Goal: Contribute content: Share content

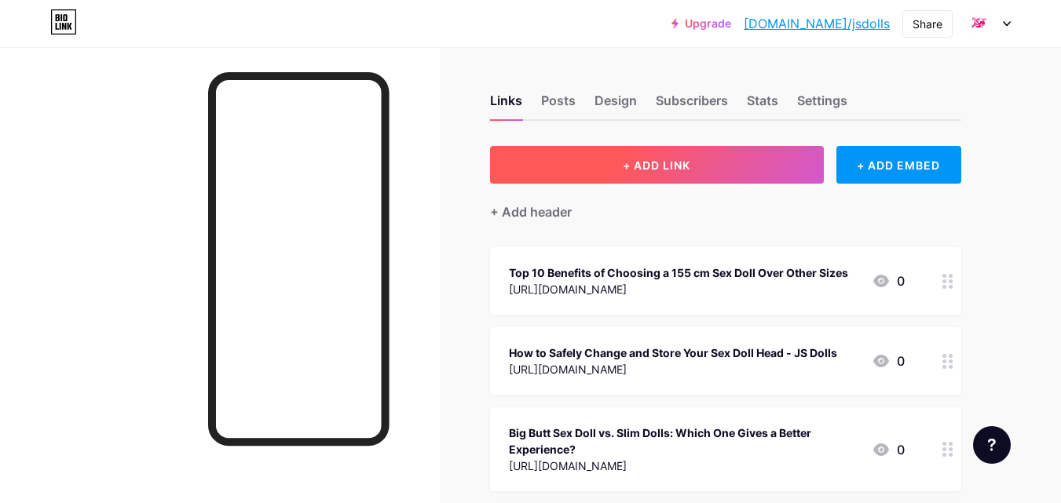
click at [673, 159] on span "+ ADD LINK" at bounding box center [657, 165] width 68 height 13
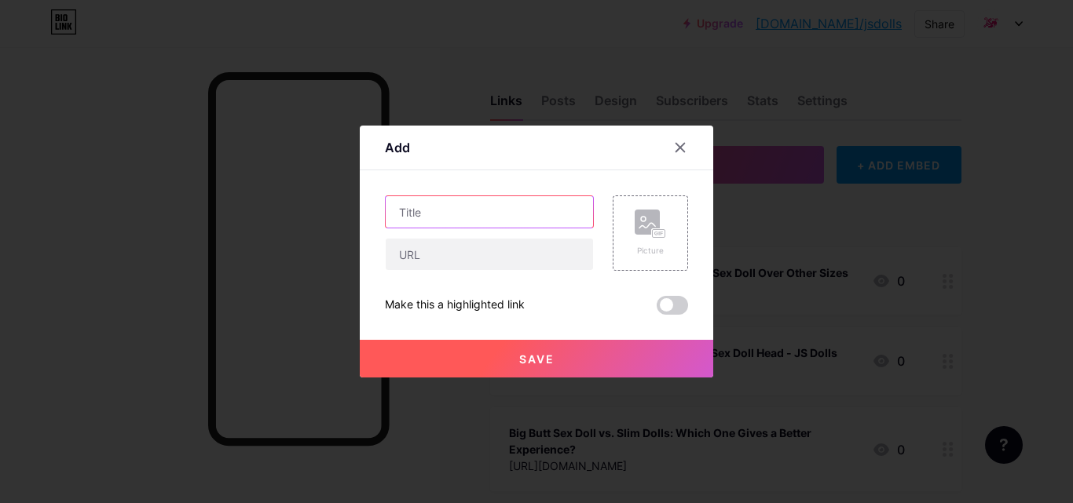
click at [405, 216] on input "text" at bounding box center [489, 211] width 207 height 31
paste input "Seasonal Storage: Keeping Your Doll Safe Through Travel or Weather Changes"
type input "Seasonal Storage: Keeping Your Doll Safe Through Travel or Weather Changes"
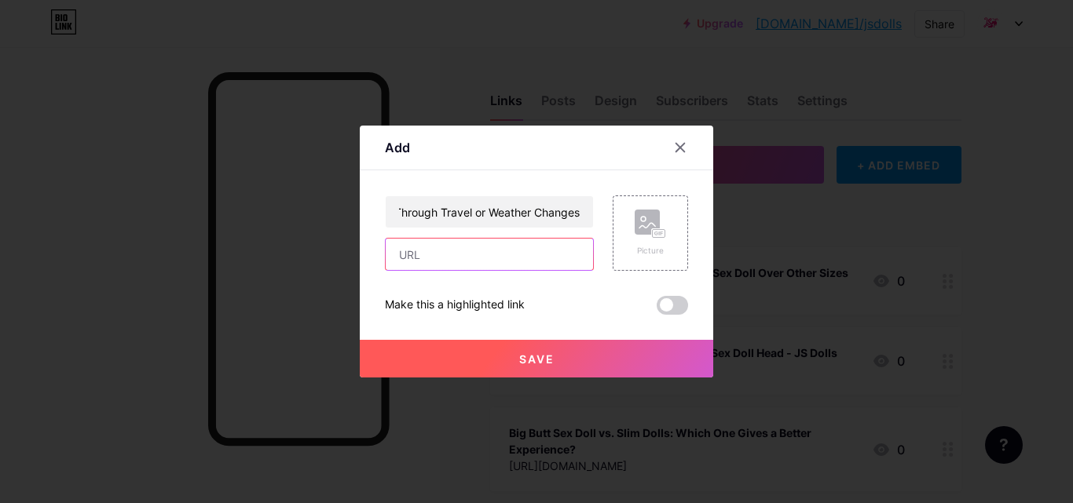
scroll to position [0, 0]
paste input "[URL][DOMAIN_NAME]"
type input "[URL][DOMAIN_NAME]"
click at [671, 305] on span at bounding box center [671, 305] width 31 height 19
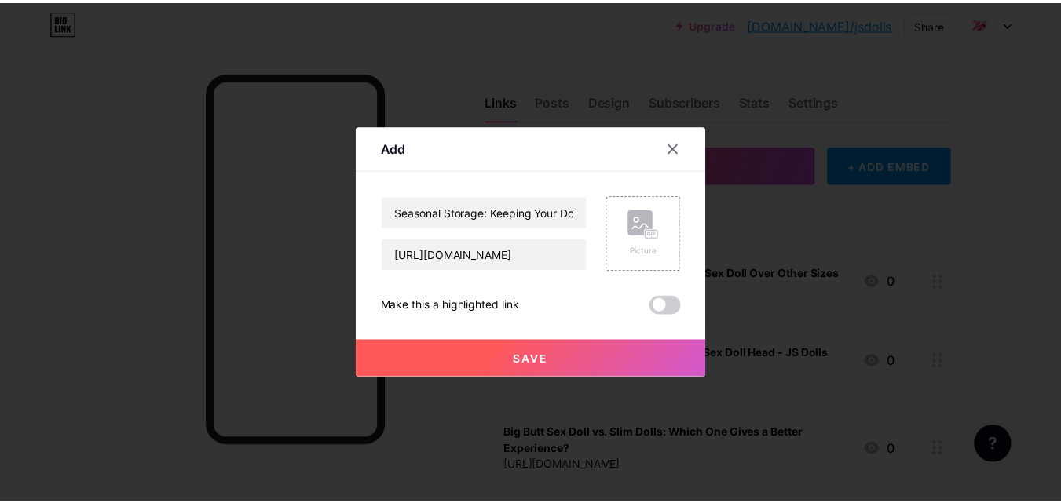
scroll to position [0, 0]
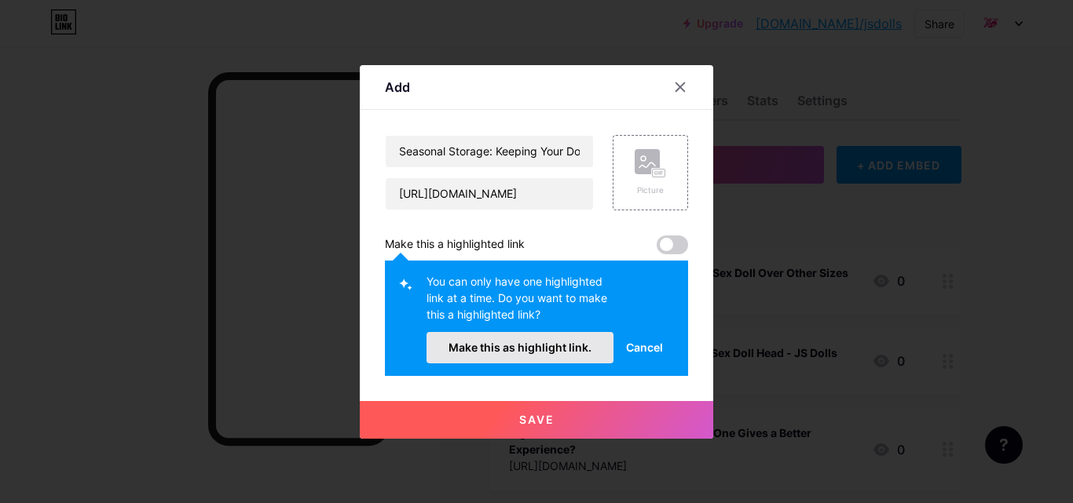
click at [493, 352] on span "Make this as highlight link." at bounding box center [519, 347] width 143 height 13
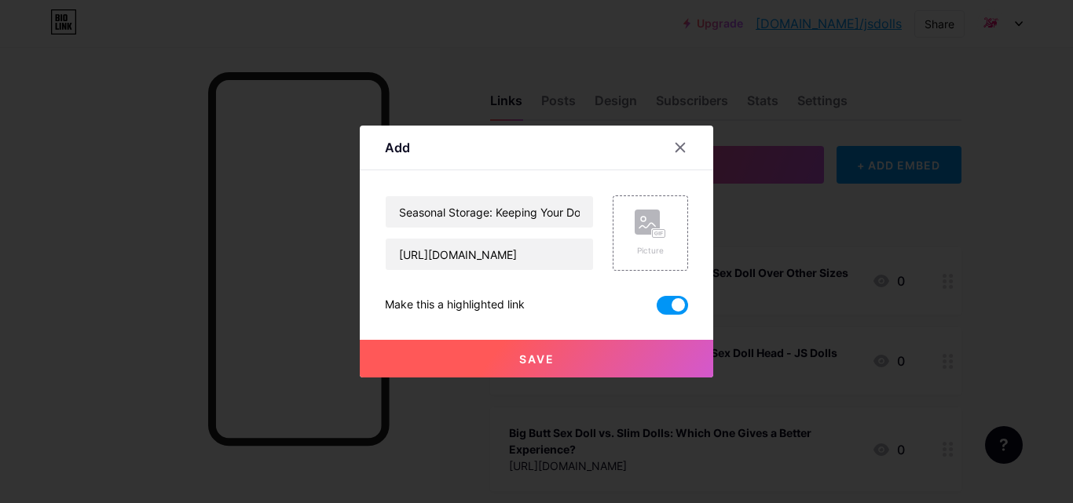
click at [528, 365] on span "Save" at bounding box center [536, 359] width 35 height 13
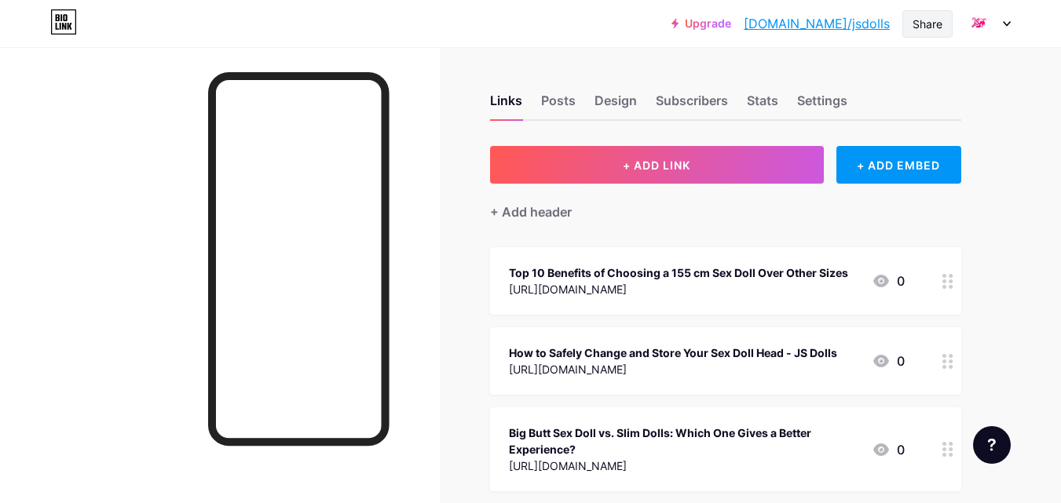
click at [915, 24] on div "Share" at bounding box center [927, 24] width 30 height 16
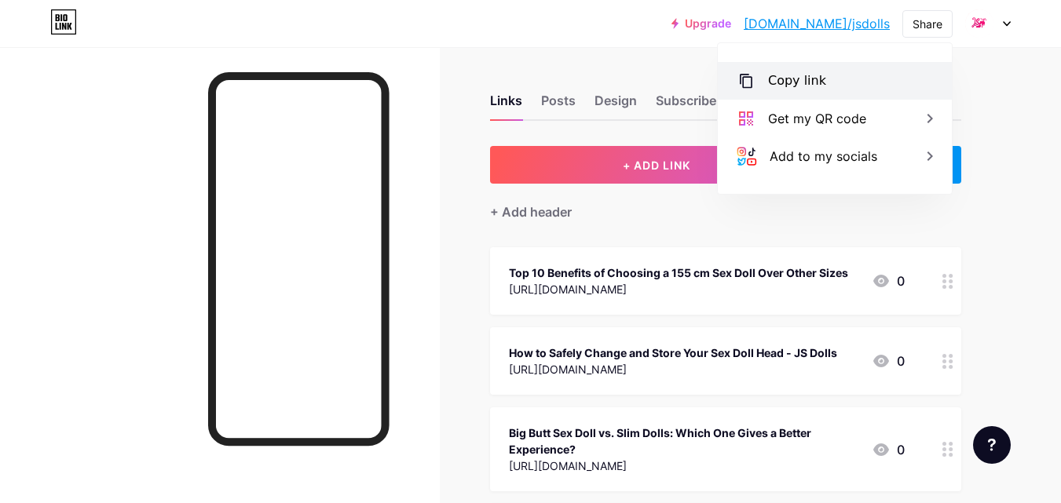
click at [806, 78] on div "Copy link" at bounding box center [797, 80] width 58 height 19
